Goal: Find specific page/section: Locate a particular part of the current website

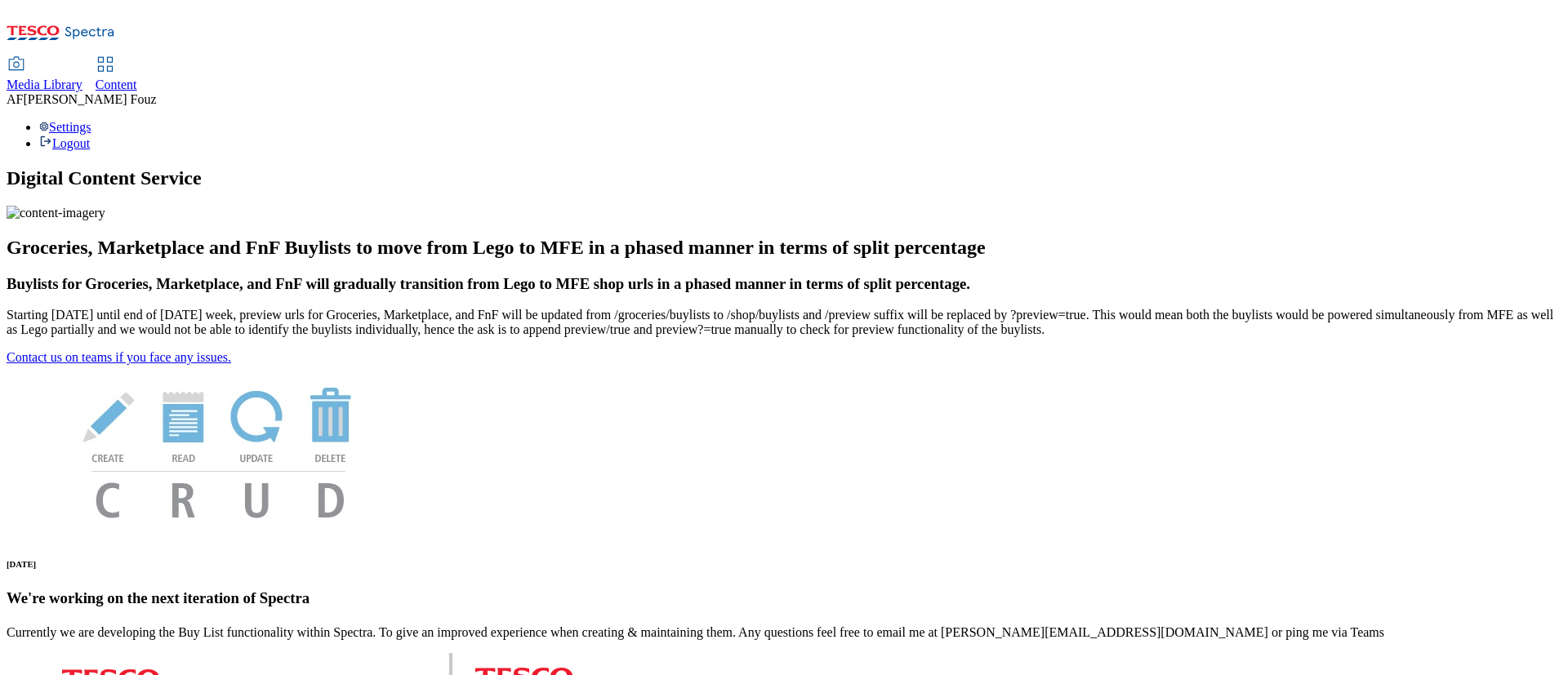
click at [137, 78] on span "Content" at bounding box center [116, 84] width 41 height 14
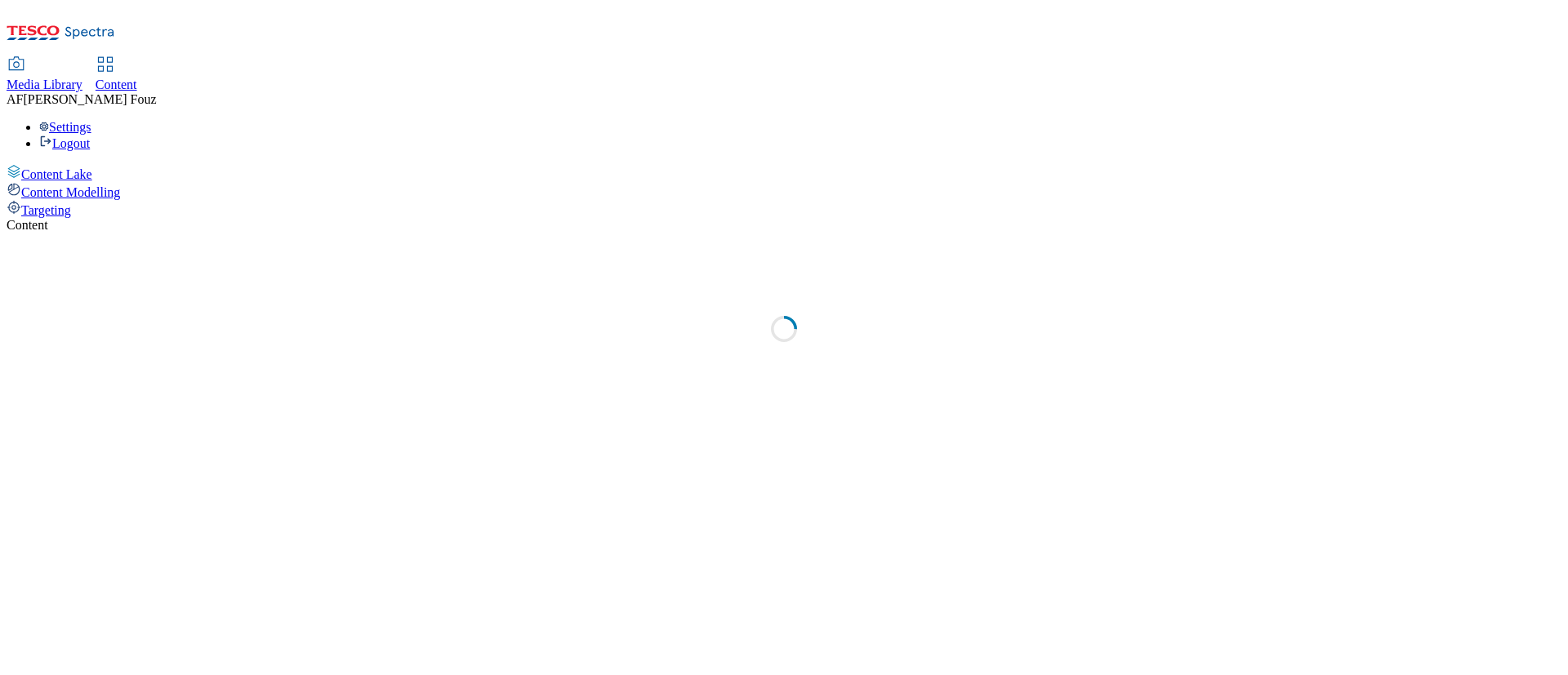
select select "ghs-[GEOGRAPHIC_DATA]"
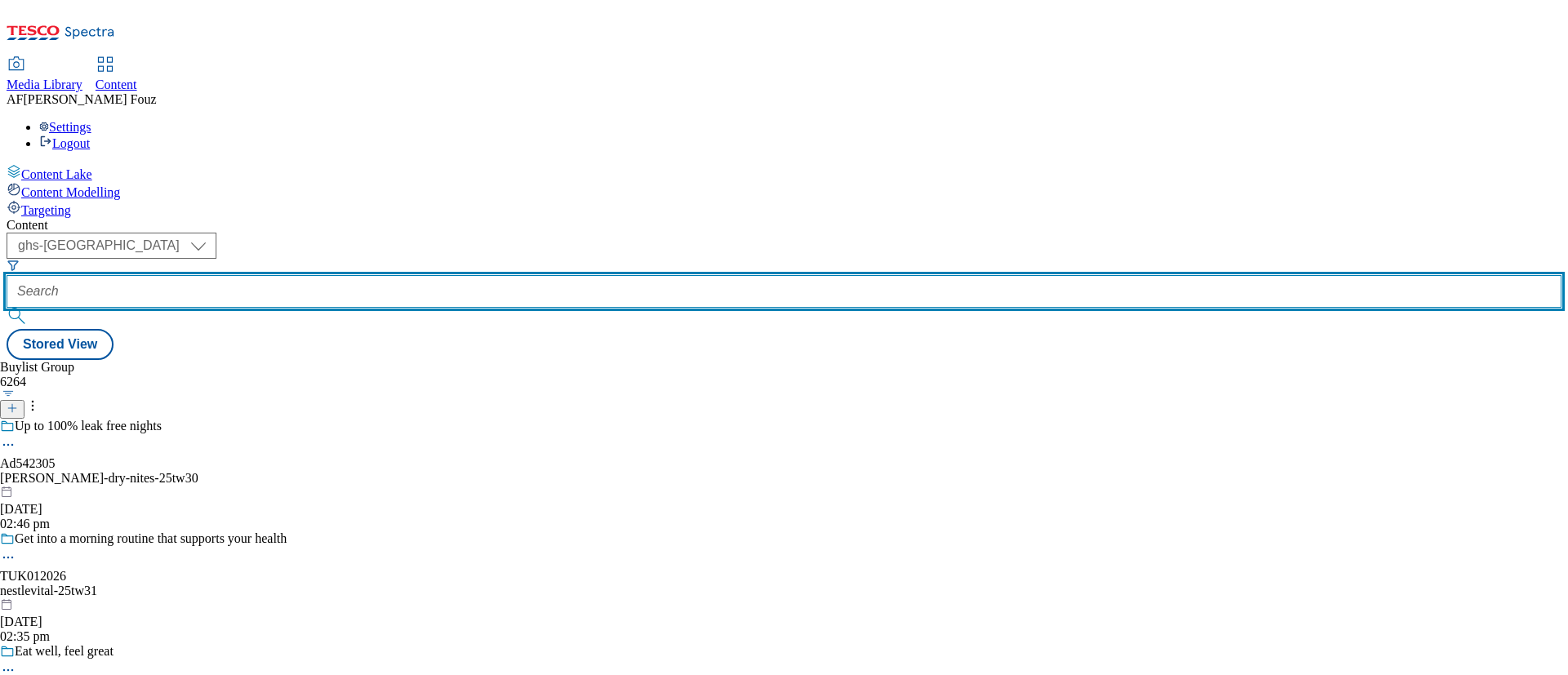
click at [386, 275] on input "text" at bounding box center [784, 291] width 1555 height 33
click at [369, 275] on input "text" at bounding box center [784, 291] width 1555 height 33
paste input "TUK012592"
click at [460, 275] on input "TUK012592" at bounding box center [784, 291] width 1555 height 33
type input "TUK012592"
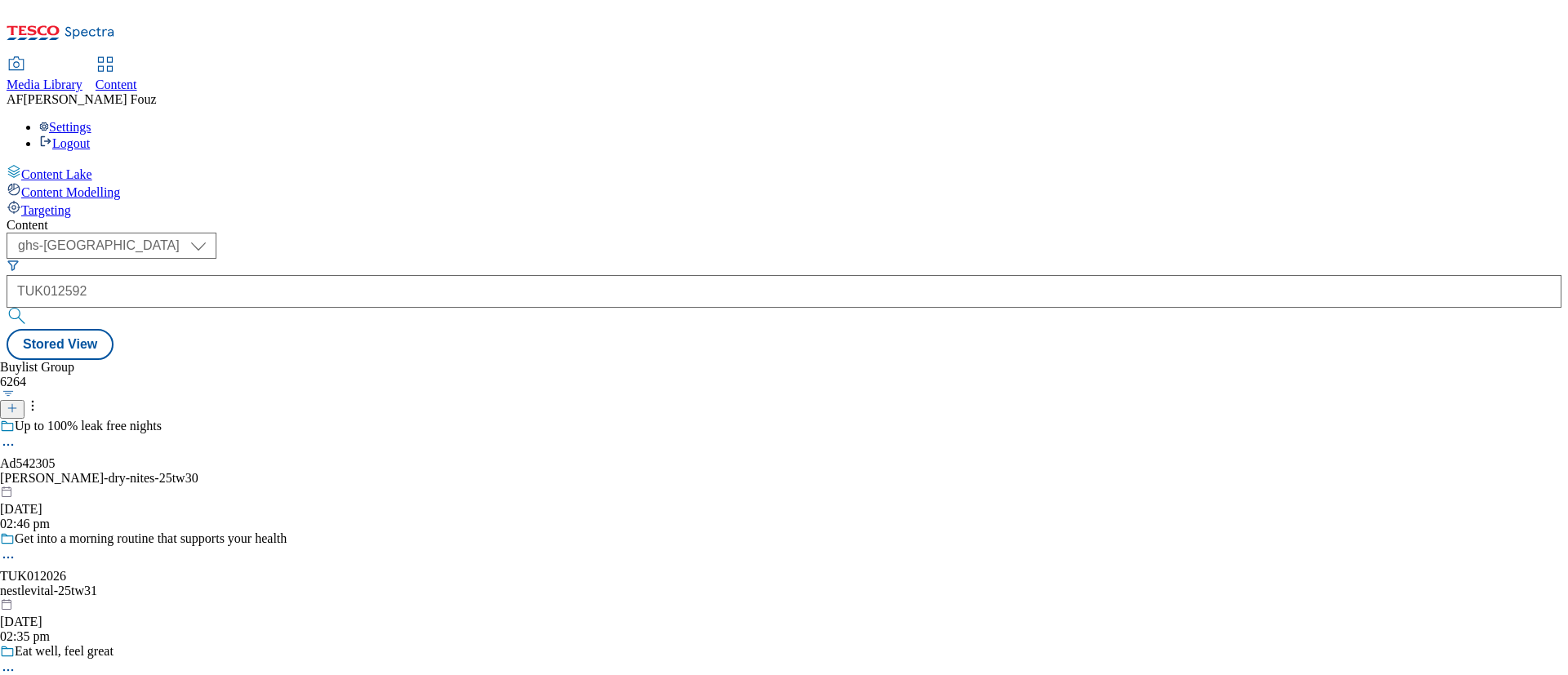
click at [29, 308] on button "submit" at bounding box center [18, 315] width 23 height 16
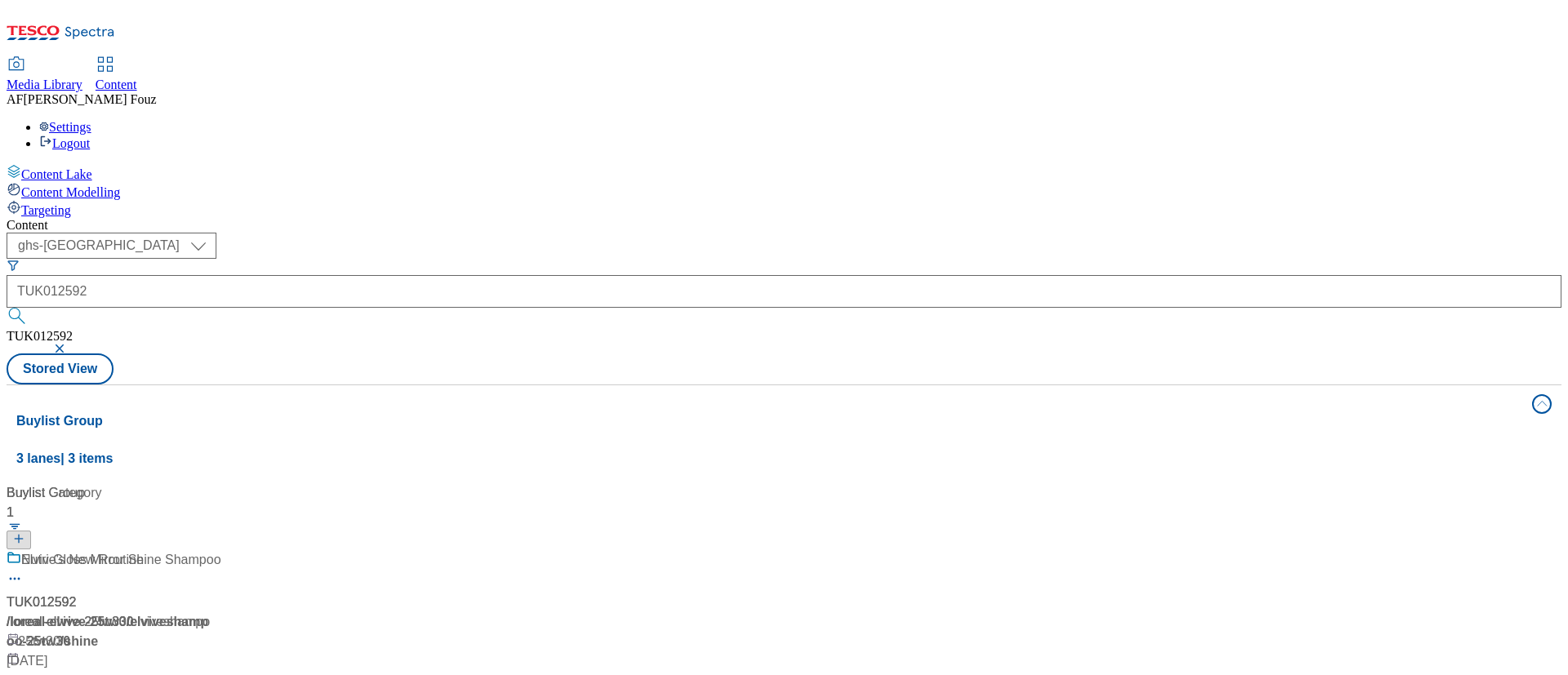
click at [208, 615] on span "/ elviveshampoo-25tw30" at bounding box center [107, 632] width 202 height 34
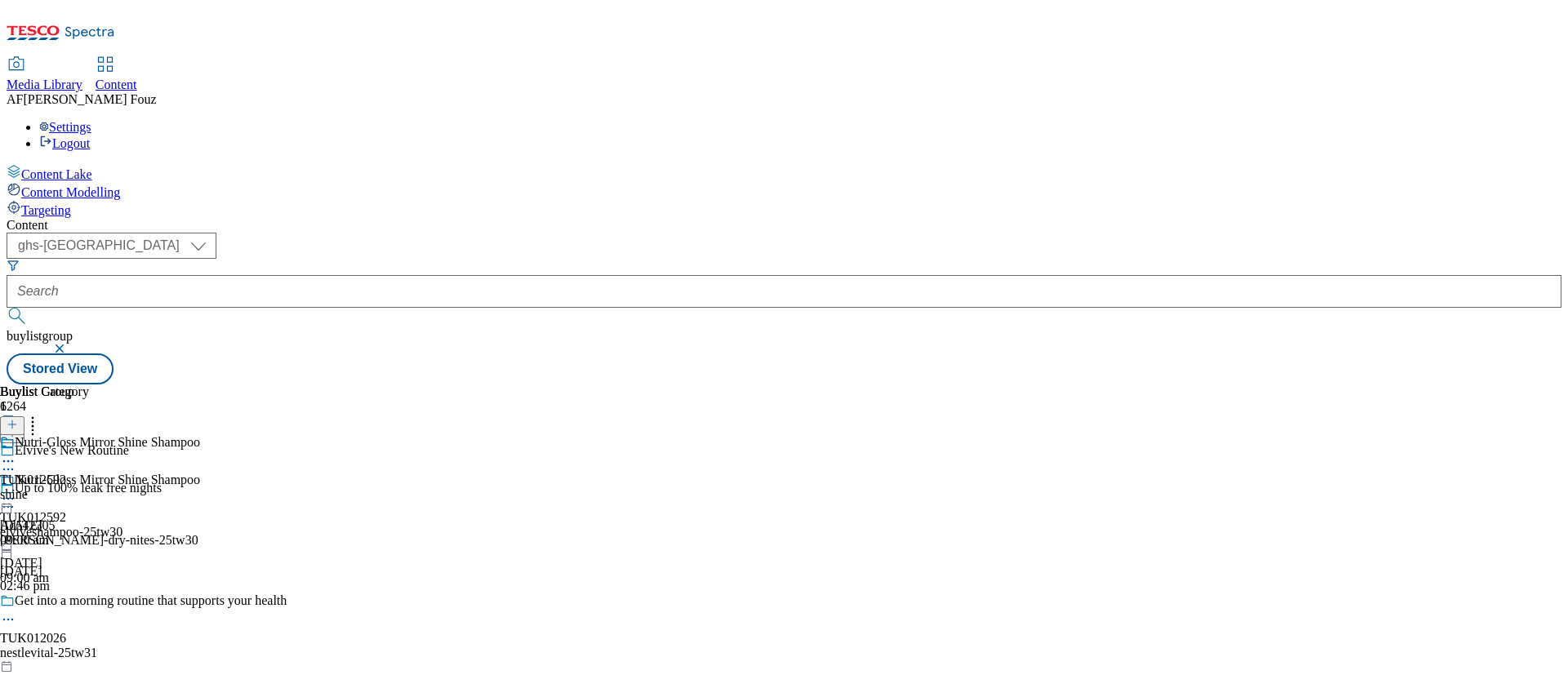
click at [89, 487] on div "shine" at bounding box center [44, 495] width 89 height 15
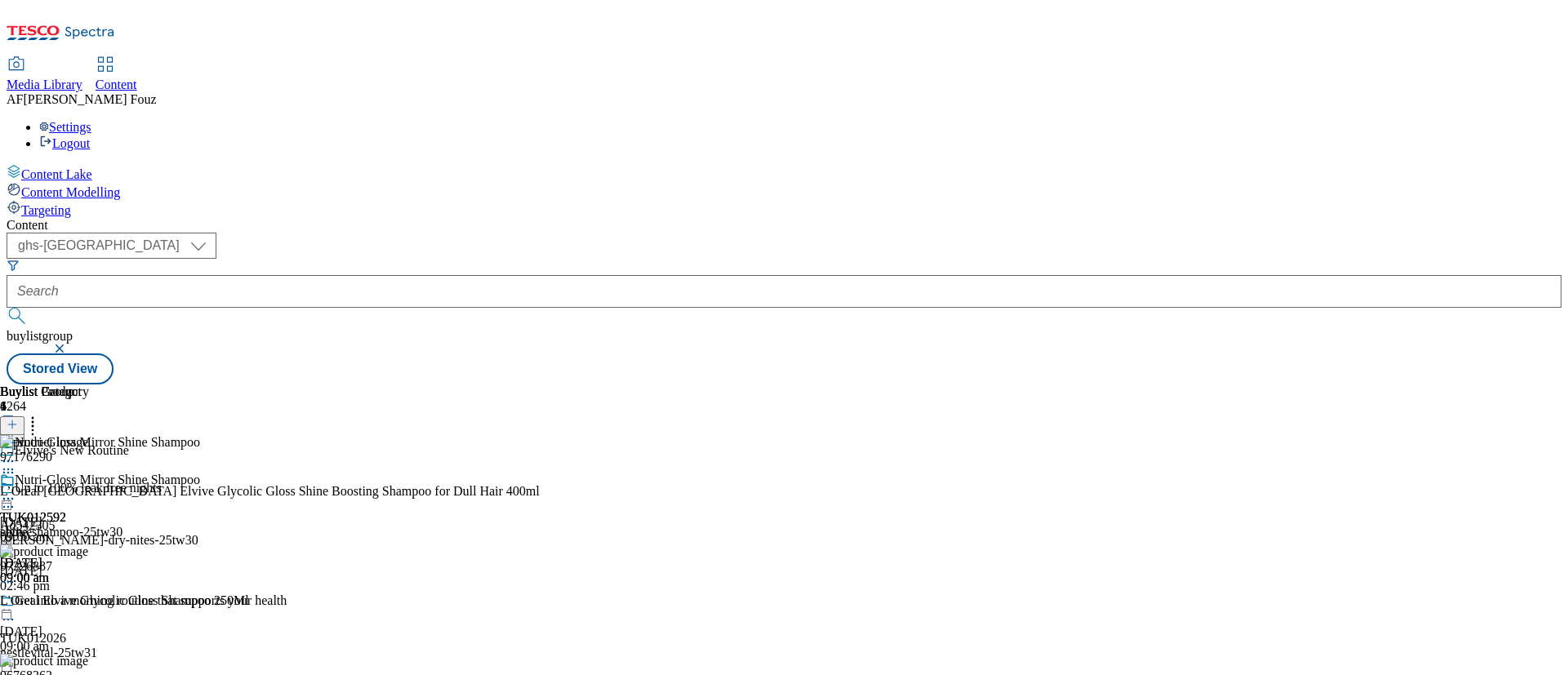
click at [89, 525] on div "shine" at bounding box center [44, 532] width 89 height 15
click at [16, 574] on icon at bounding box center [8, 581] width 16 height 16
click at [76, 606] on button "Edit" at bounding box center [54, 616] width 43 height 19
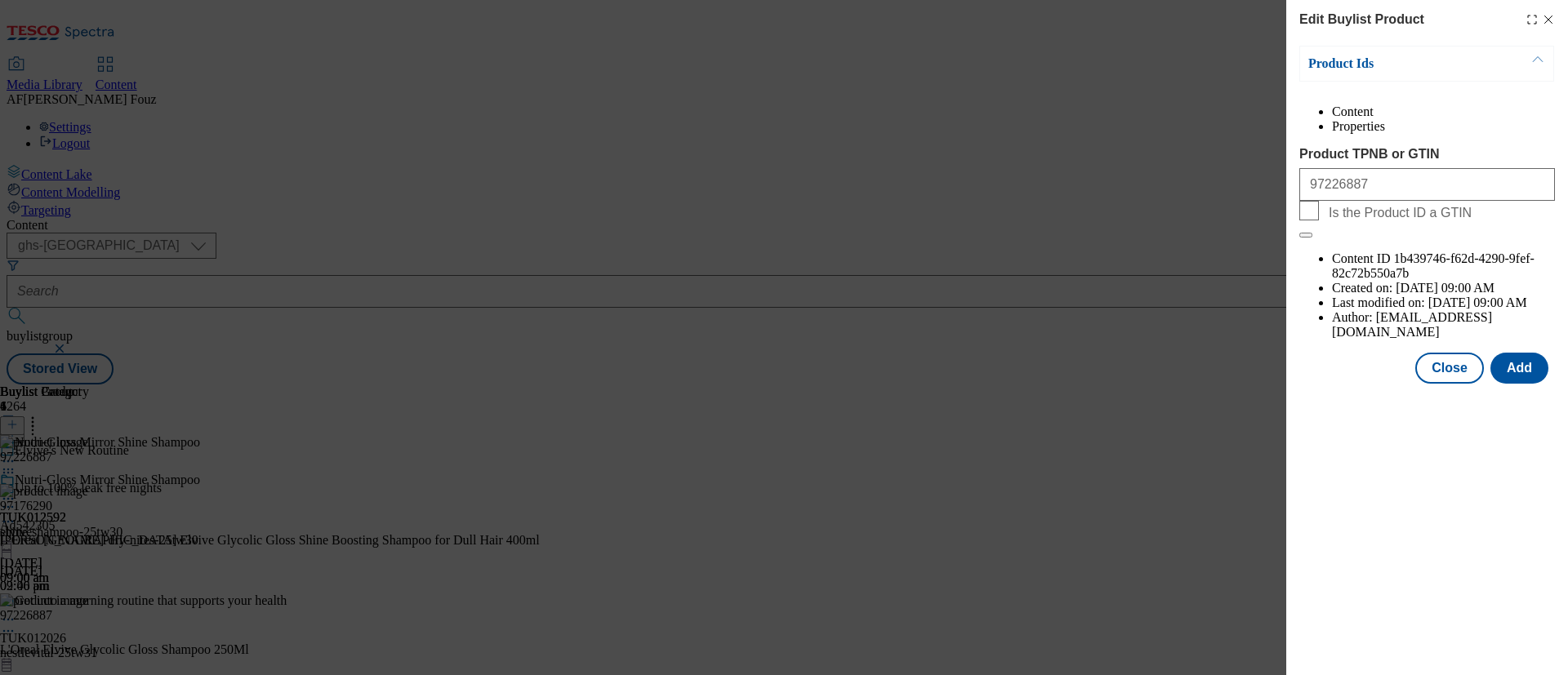
click at [1453, 132] on li "Properties" at bounding box center [1442, 127] width 223 height 15
click at [1331, 119] on li "Content" at bounding box center [1442, 112] width 223 height 15
click at [1554, 23] on icon "Modal" at bounding box center [1548, 20] width 13 height 13
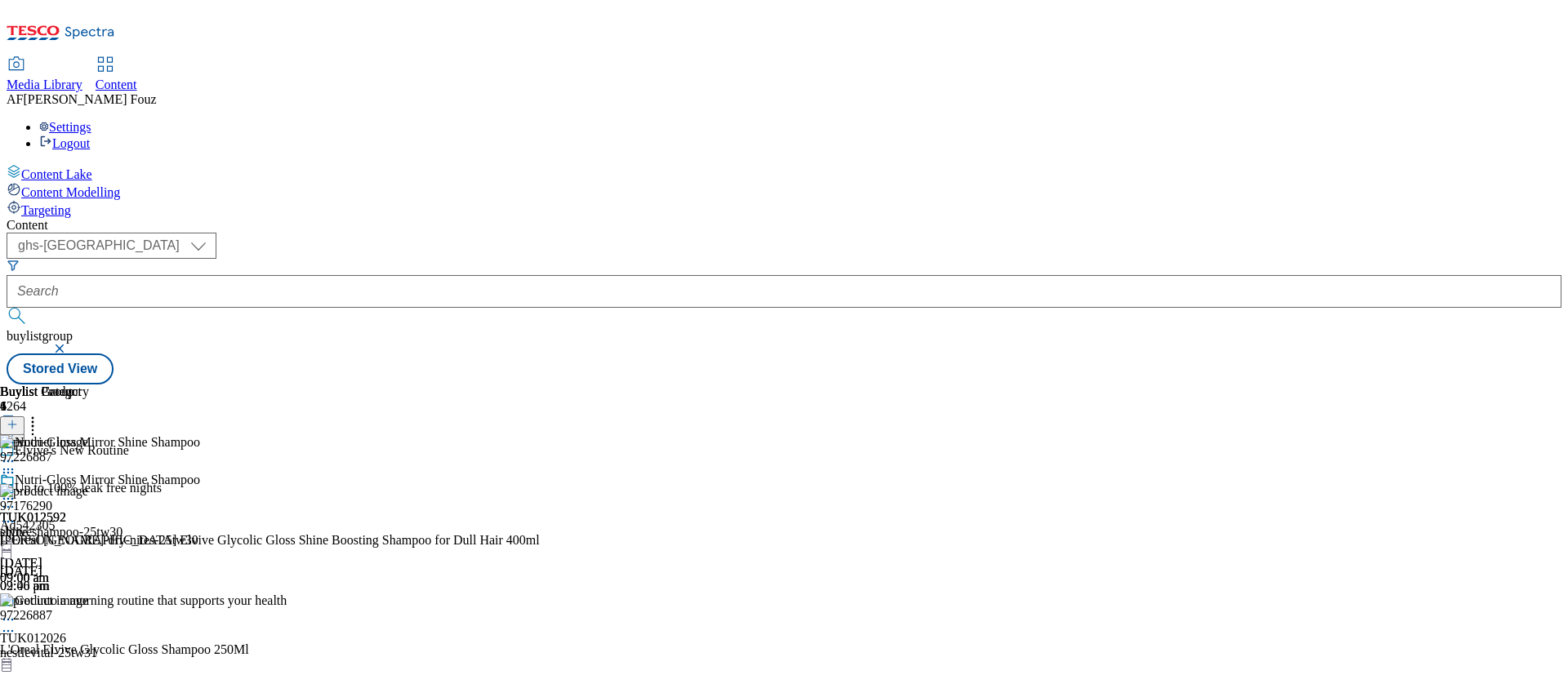
scroll to position [159, 0]
